Goal: Check status: Check status

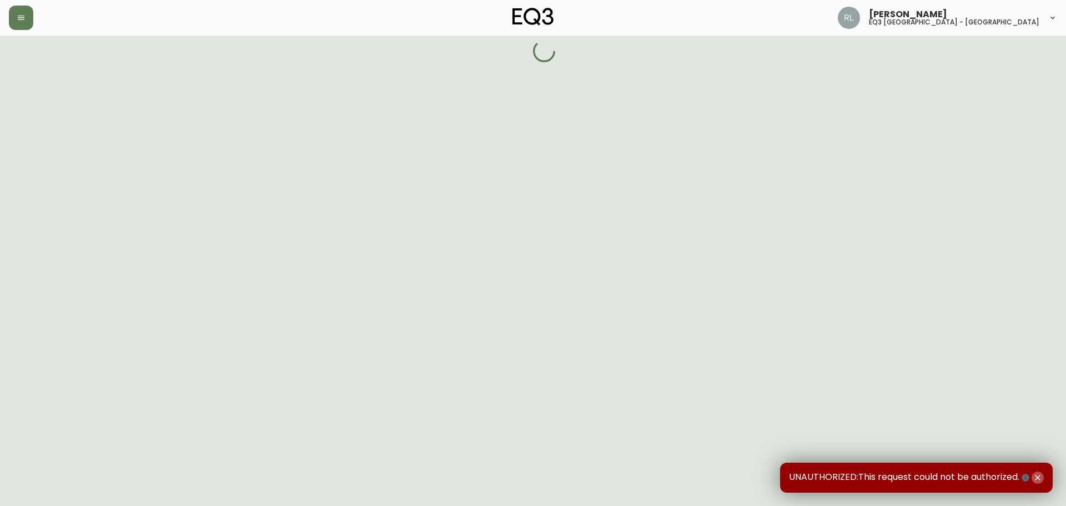
click at [1039, 476] on icon "button" at bounding box center [1037, 477] width 5 height 5
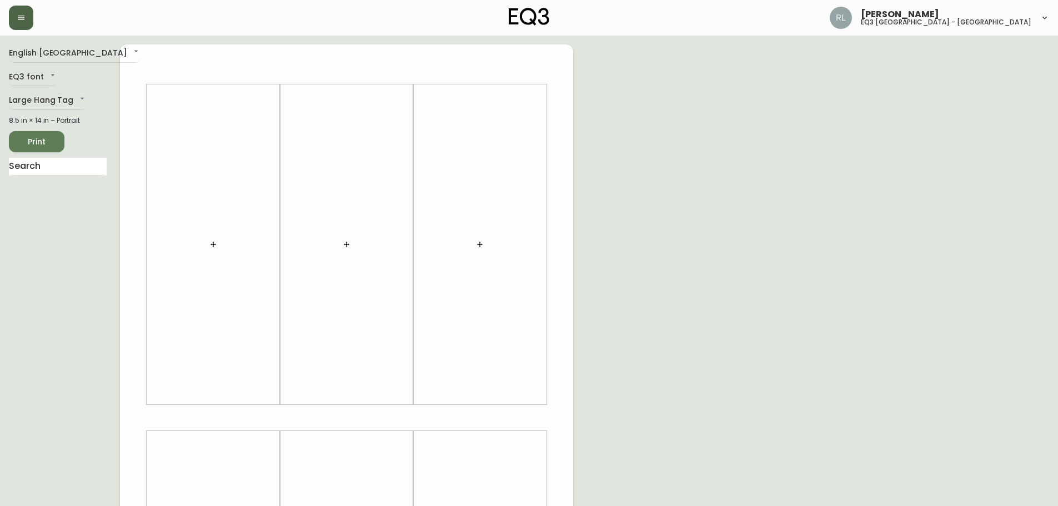
click at [22, 14] on icon "button" at bounding box center [21, 17] width 9 height 9
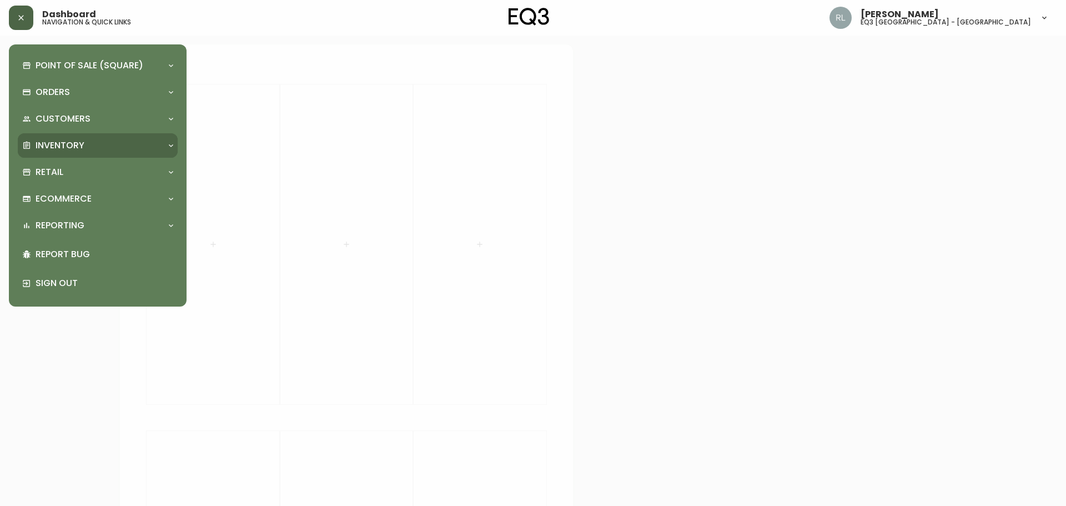
click at [59, 140] on p "Inventory" at bounding box center [60, 145] width 49 height 12
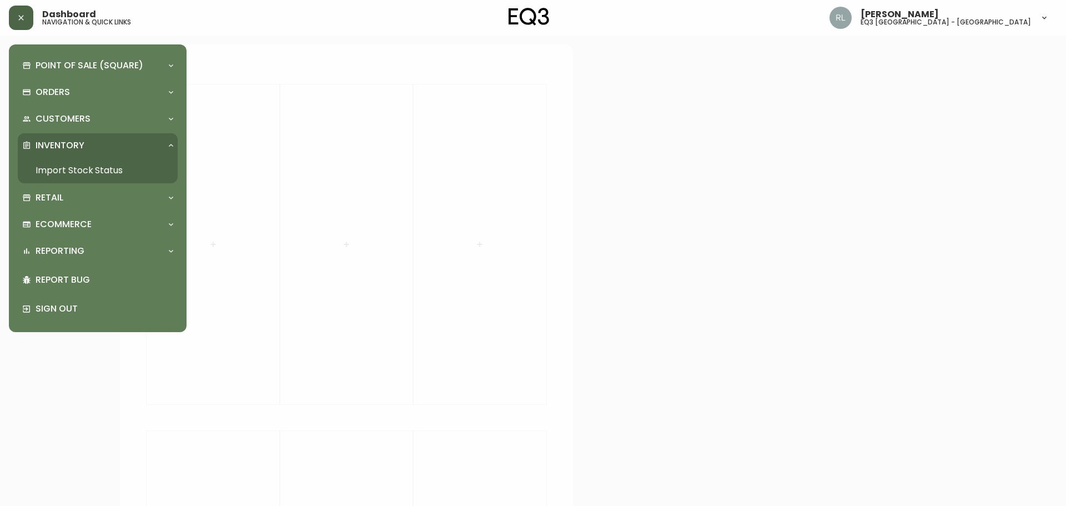
click at [53, 167] on link "Import Stock Status" at bounding box center [98, 171] width 160 height 26
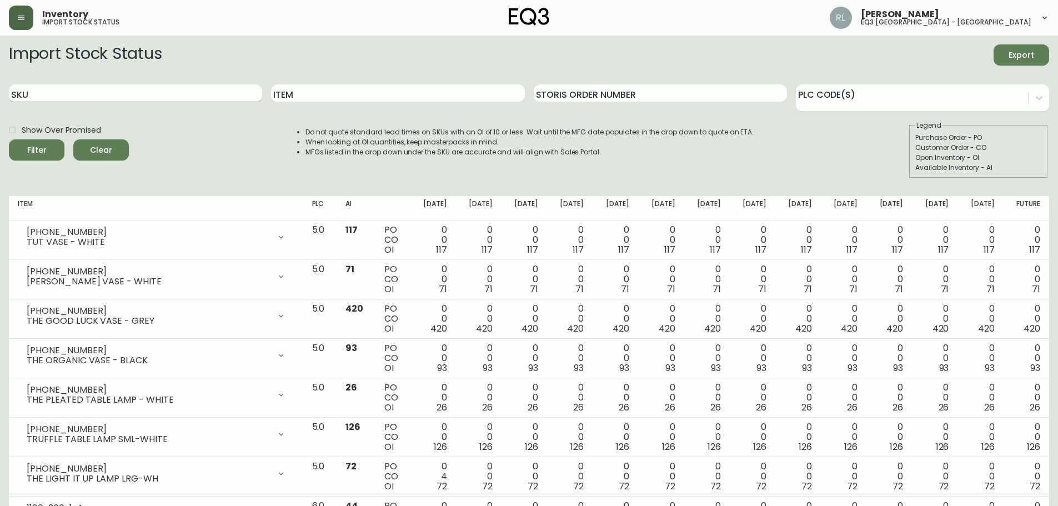
click at [212, 91] on input "SKU" at bounding box center [135, 93] width 253 height 18
type input "3170"
type input "pillow"
click at [9, 139] on button "Filter" at bounding box center [37, 149] width 56 height 21
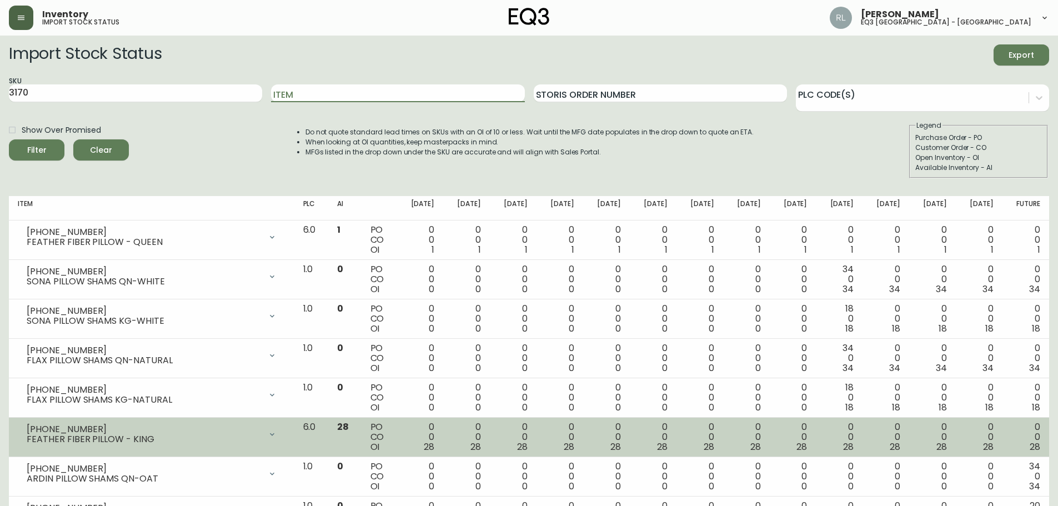
scroll to position [54, 0]
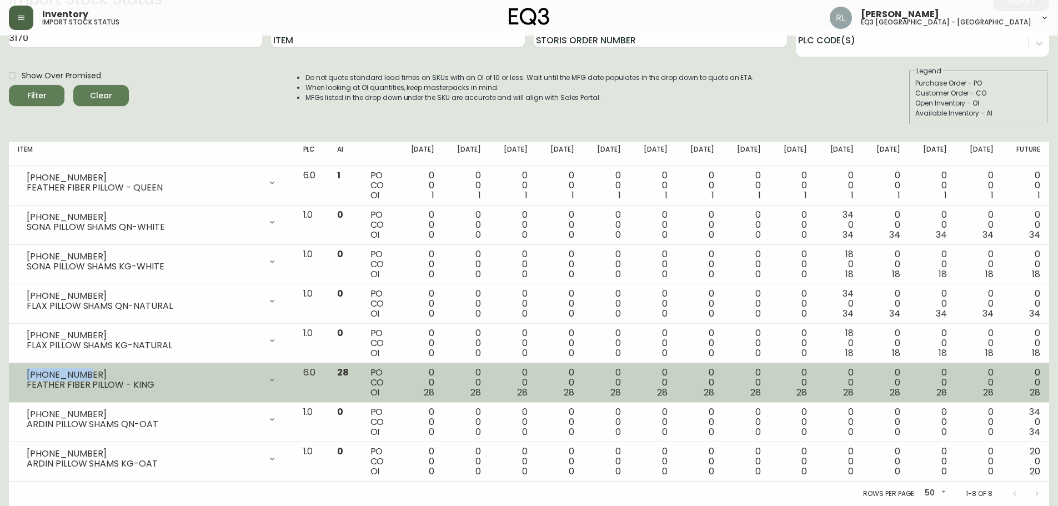
drag, startPoint x: 72, startPoint y: 373, endPoint x: 27, endPoint y: 371, distance: 45.0
click at [27, 371] on div "[PHONE_NUMBER]" at bounding box center [144, 375] width 234 height 10
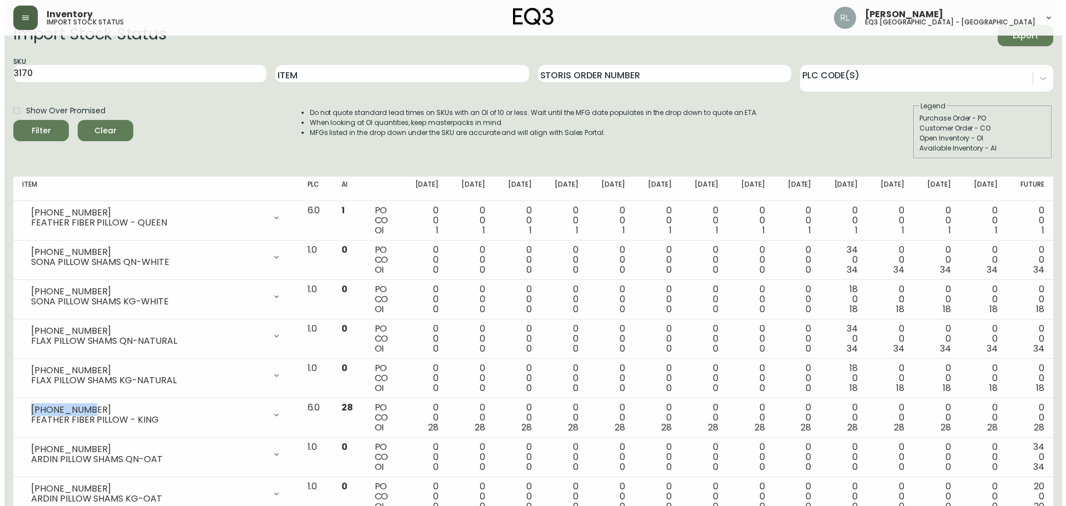
scroll to position [0, 0]
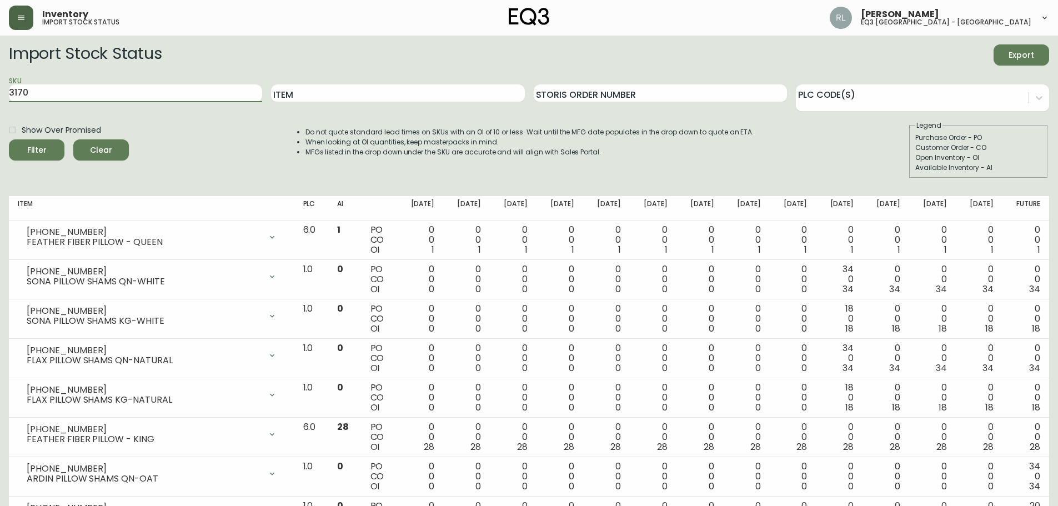
drag, startPoint x: 201, startPoint y: 90, endPoint x: 0, endPoint y: 91, distance: 201.0
click at [0, 77] on main "Import Stock Status Export SKU 3170 Item Storis Order Number PLC Code(s) Show O…" at bounding box center [529, 298] width 1058 height 525
paste input "-3200-0"
type input "[PHONE_NUMBER]"
click at [9, 139] on button "Filter" at bounding box center [37, 149] width 56 height 21
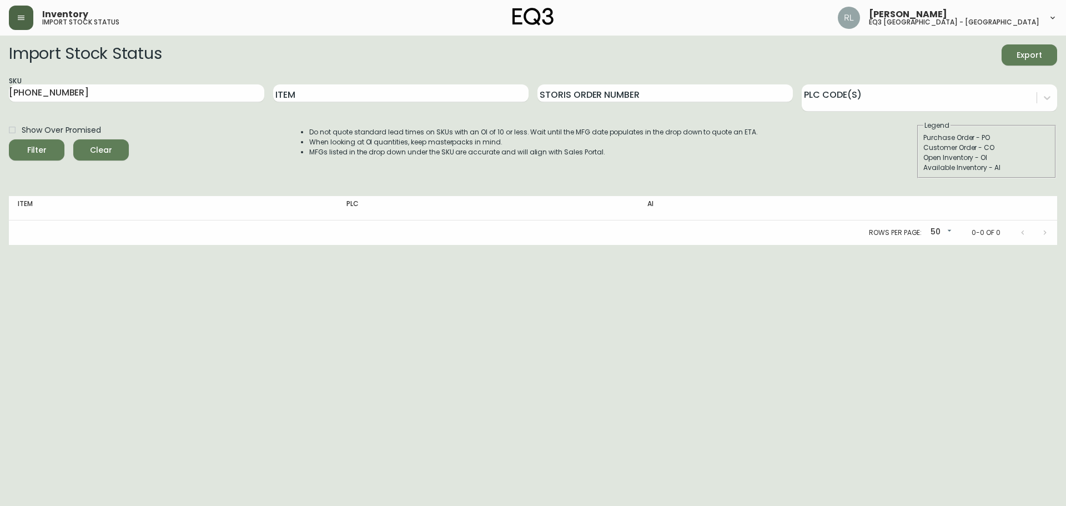
drag, startPoint x: 931, startPoint y: 316, endPoint x: 747, endPoint y: 231, distance: 203.2
click at [931, 245] on html "Inventory import stock status [PERSON_NAME] eq3 [GEOGRAPHIC_DATA] - [GEOGRAPHIC…" at bounding box center [533, 122] width 1066 height 245
